Goal: Browse casually

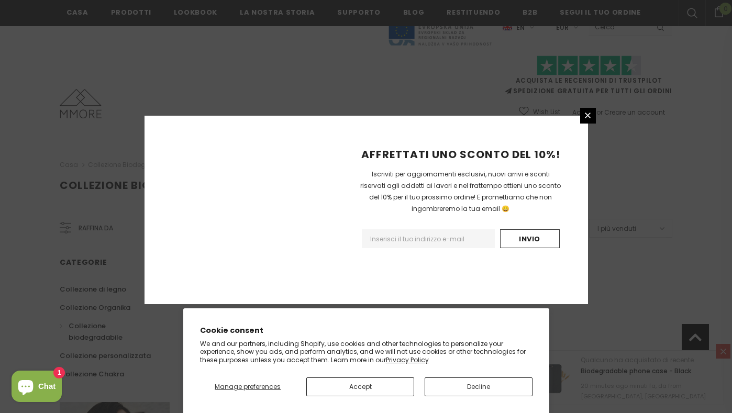
scroll to position [660, 0]
